Goal: Find contact information: Find contact information

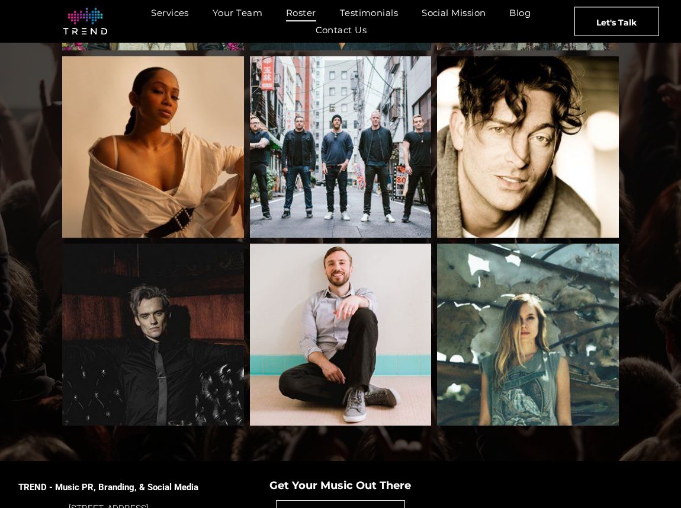
scroll to position [1245, 0]
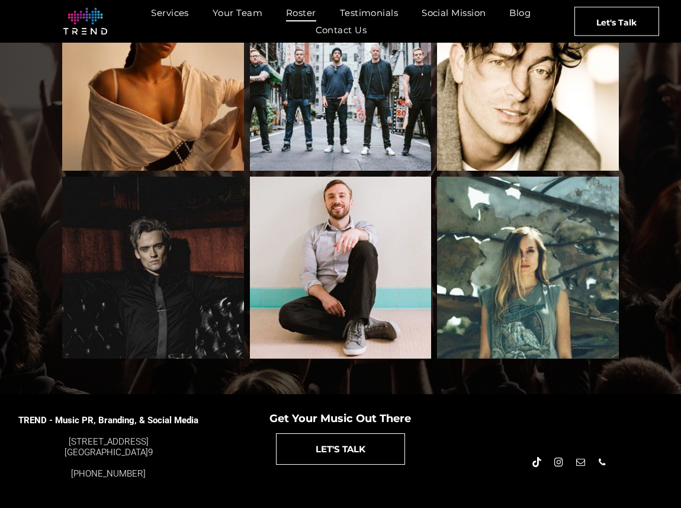
drag, startPoint x: 60, startPoint y: 425, endPoint x: 150, endPoint y: 425, distance: 89.5
click at [150, 436] on div "4889 Melrose Ave. Los Angeles, CA 9002 9" at bounding box center [108, 446] width 181 height 21
copy font "[STREET_ADDRESS]"
click at [173, 443] on h5 "TREND - Music PR, Branding, & Social Media 4889 Melrose Ave. Los Angeles, CA 90…" at bounding box center [108, 441] width 181 height 77
drag, startPoint x: 161, startPoint y: 438, endPoint x: 140, endPoint y: 438, distance: 20.2
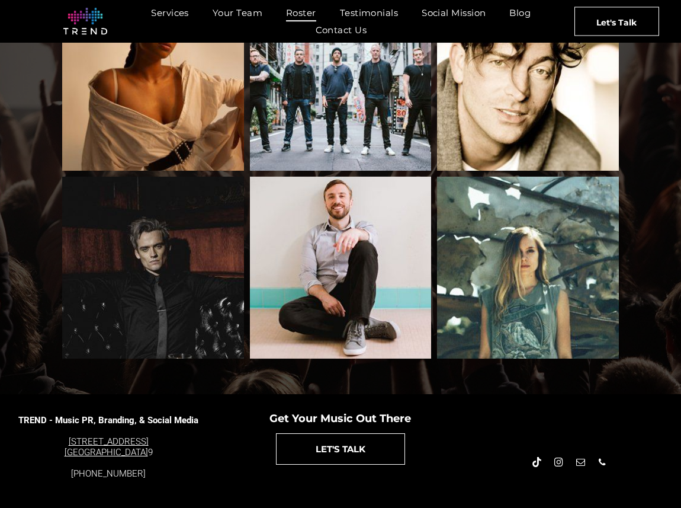
click at [140, 438] on div "4889 Melrose Ave. Los Angeles, CA 9002 9" at bounding box center [108, 446] width 181 height 21
click at [158, 439] on div "4889 Melrose Ave. Los Angeles, CA 9002 9" at bounding box center [108, 446] width 181 height 21
drag, startPoint x: 159, startPoint y: 437, endPoint x: 128, endPoint y: 440, distance: 30.9
click at [128, 440] on div "4889 Melrose Ave. Los Angeles, CA 9002 9" at bounding box center [108, 446] width 181 height 21
copy div "9002 9"
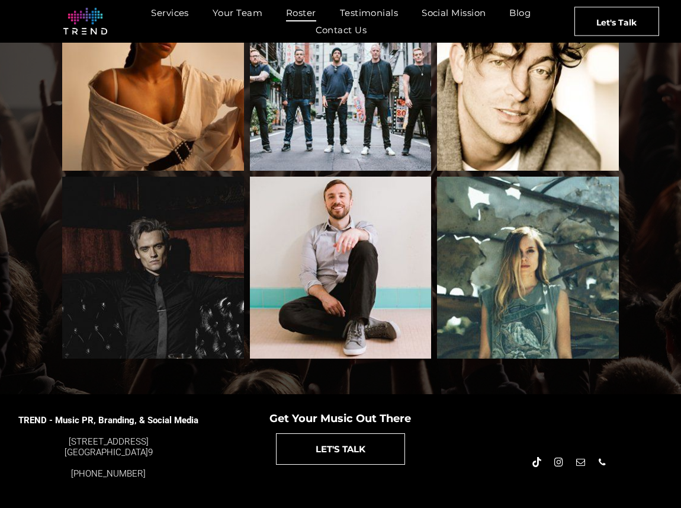
click at [162, 436] on div "4889 Melrose Ave. Los Angeles, CA 9002 9" at bounding box center [108, 446] width 181 height 21
drag, startPoint x: 157, startPoint y: 425, endPoint x: 66, endPoint y: 422, distance: 90.7
click at [66, 436] on div "4889 Melrose Ave. Los Angeles, CA 9002 9" at bounding box center [108, 446] width 181 height 21
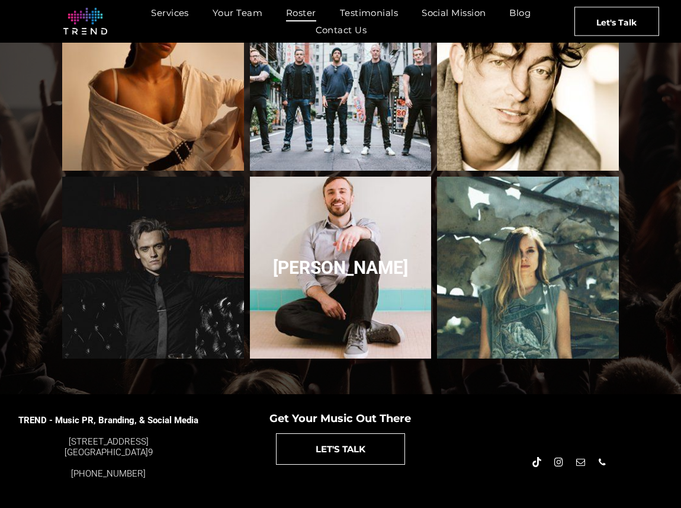
copy font "[STREET_ADDRESS]"
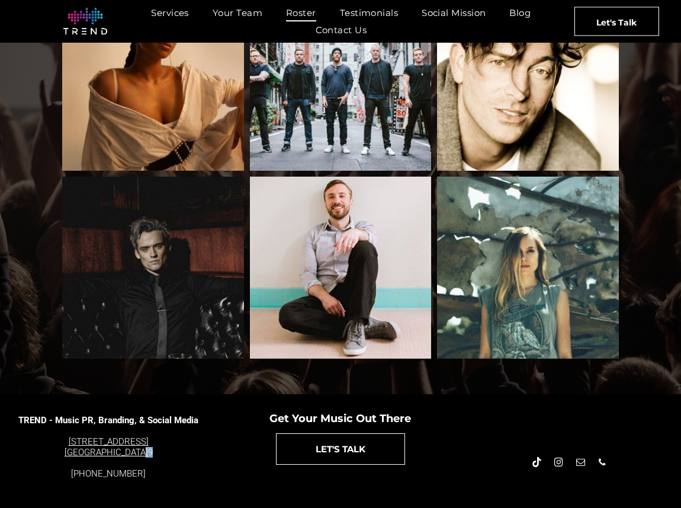
drag, startPoint x: 161, startPoint y: 438, endPoint x: 129, endPoint y: 439, distance: 31.4
click at [129, 439] on div "4889 Melrose Ave. Los Angeles, CA 9002 9" at bounding box center [108, 446] width 181 height 21
copy div "9002 9"
drag, startPoint x: 161, startPoint y: 459, endPoint x: 68, endPoint y: 456, distance: 93.1
click at [68, 468] on div "[PHONE_NUMBER]" at bounding box center [108, 473] width 181 height 11
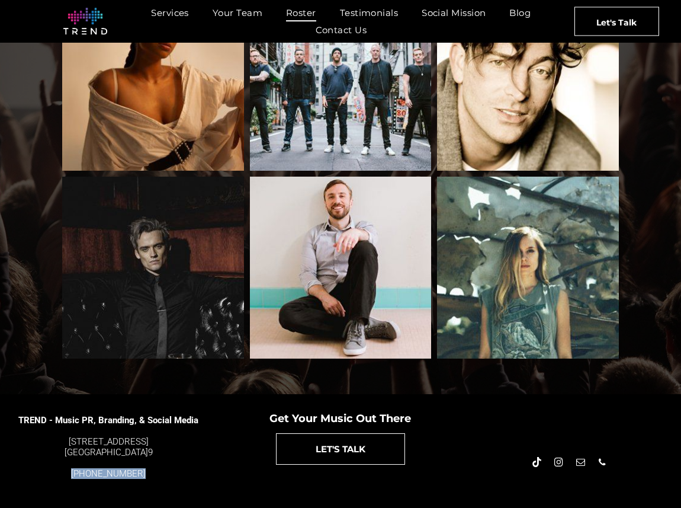
copy font "[PHONE_NUMBER]"
drag, startPoint x: 210, startPoint y: 411, endPoint x: 81, endPoint y: 403, distance: 129.3
click at [43, 414] on div "TREND - Music PR, Branding, & Social Media 4889 Melrose Ave. Los Angeles, CA 90…" at bounding box center [113, 441] width 227 height 77
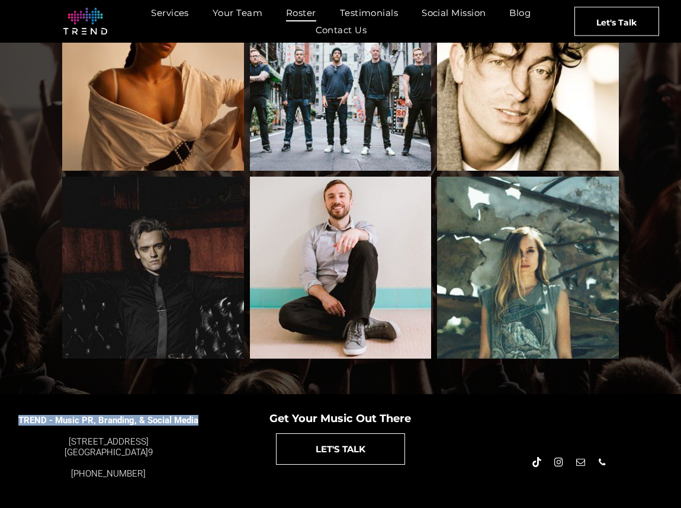
drag, startPoint x: 187, startPoint y: 409, endPoint x: 23, endPoint y: 400, distance: 164.3
click at [22, 405] on div "TREND - Music PR, Branding, & Social Media 4889 Melrose Ave. Los Angeles, CA 90…" at bounding box center [113, 441] width 227 height 77
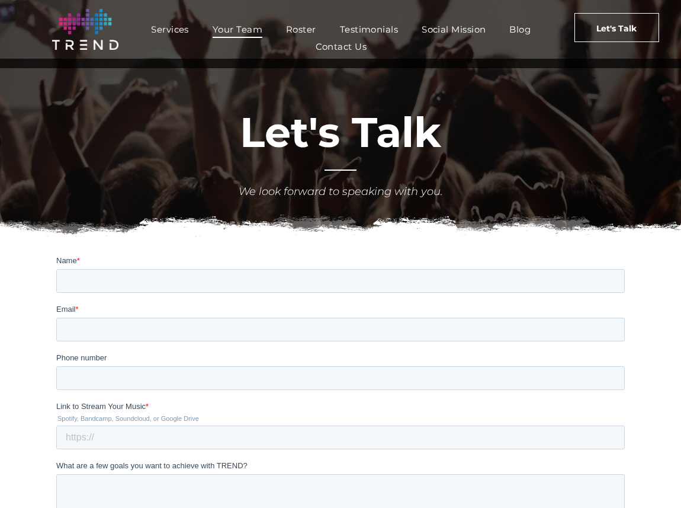
click at [242, 27] on span "Your Team" at bounding box center [238, 29] width 50 height 17
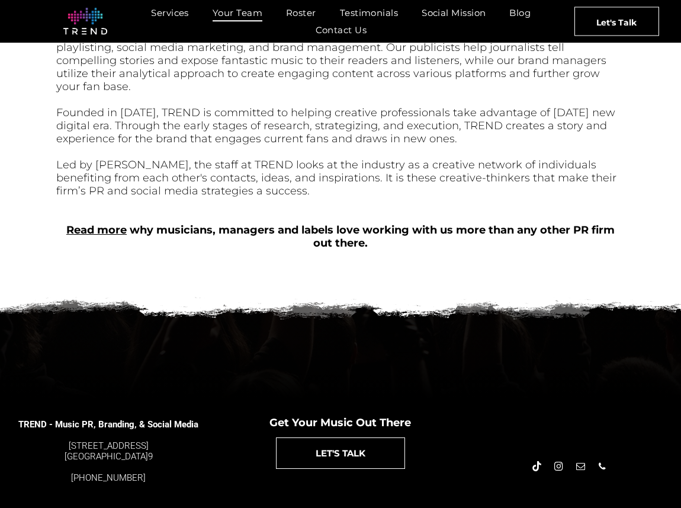
scroll to position [472, 0]
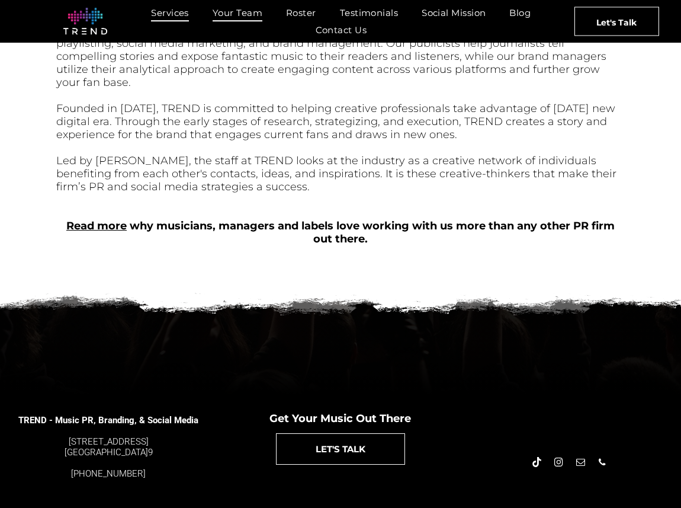
click at [177, 17] on span "Services" at bounding box center [170, 12] width 38 height 17
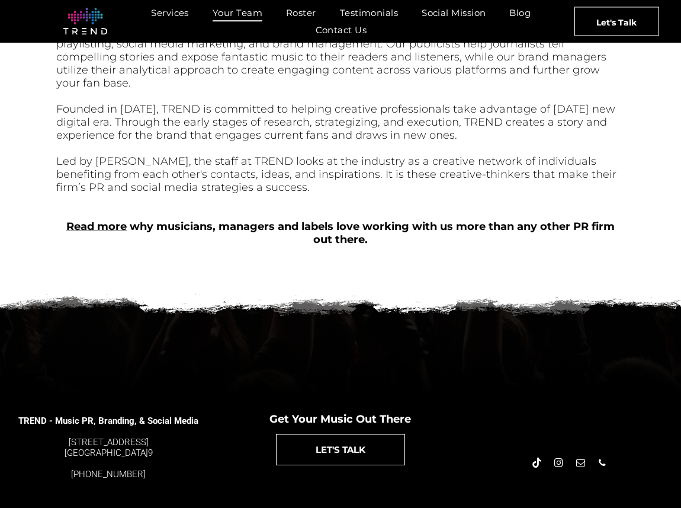
drag, startPoint x: 205, startPoint y: 401, endPoint x: 229, endPoint y: 406, distance: 24.2
click at [205, 403] on div "TREND - Music PR, Branding, & Social Media 4889 Melrose Ave. Los Angeles, CA 90…" at bounding box center [113, 441] width 227 height 77
drag, startPoint x: 221, startPoint y: 408, endPoint x: 15, endPoint y: 406, distance: 206.2
click at [15, 406] on div "TREND - Music PR, Branding, & Social Media 4889 Melrose Ave. Los Angeles, CA 90…" at bounding box center [113, 441] width 227 height 77
copy span "TREND - Music PR, Branding, & Social Media"
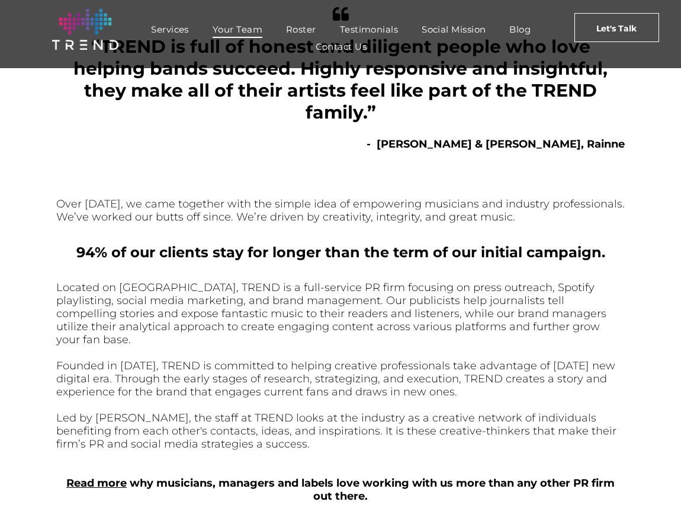
scroll to position [0, 0]
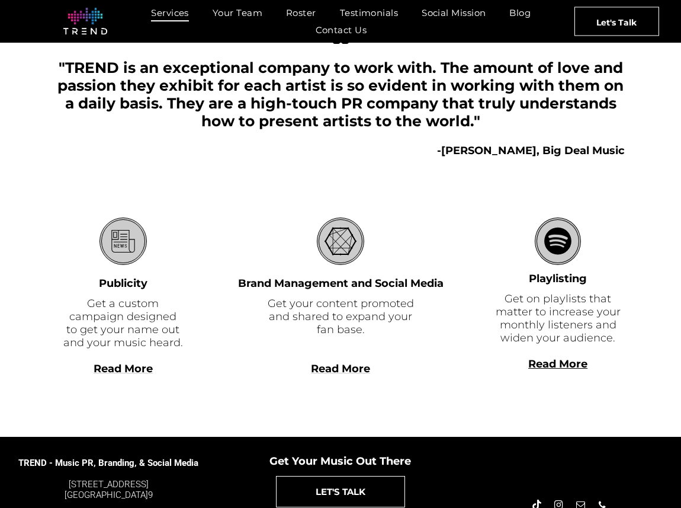
scroll to position [280, 0]
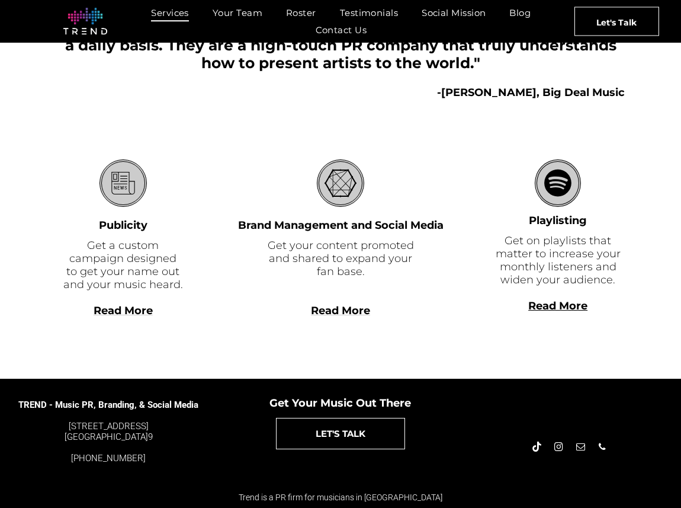
click at [124, 319] on div "Services Publicity Get a custom campaign designed to get your name out and your…" at bounding box center [127, 245] width 142 height 172
click at [127, 310] on span "Read More" at bounding box center [123, 310] width 59 height 13
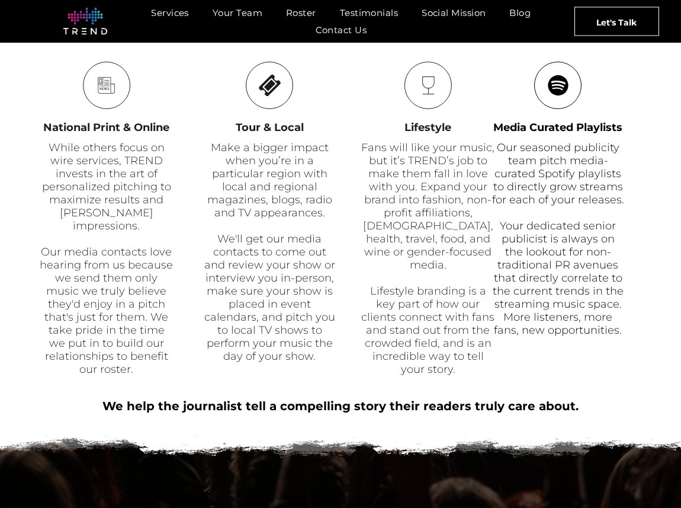
scroll to position [556, 0]
